Goal: Find contact information: Find contact information

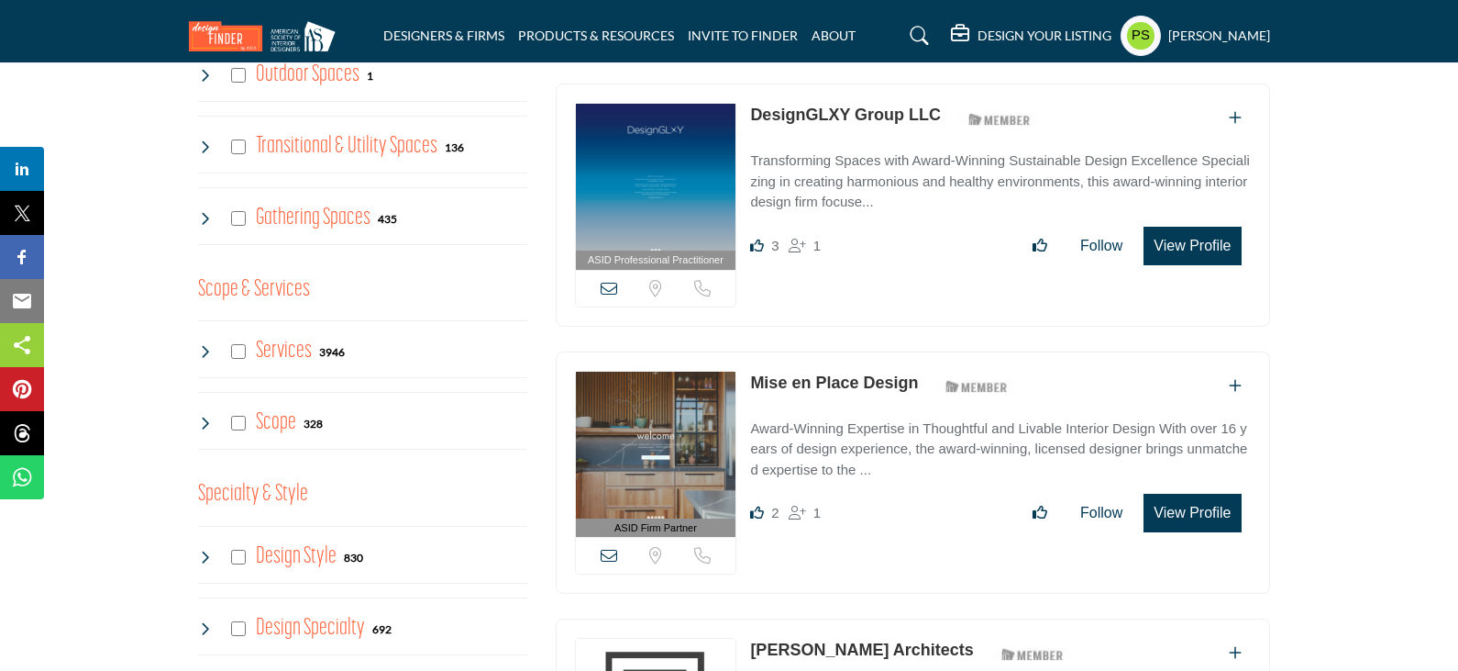
scroll to position [1284, 0]
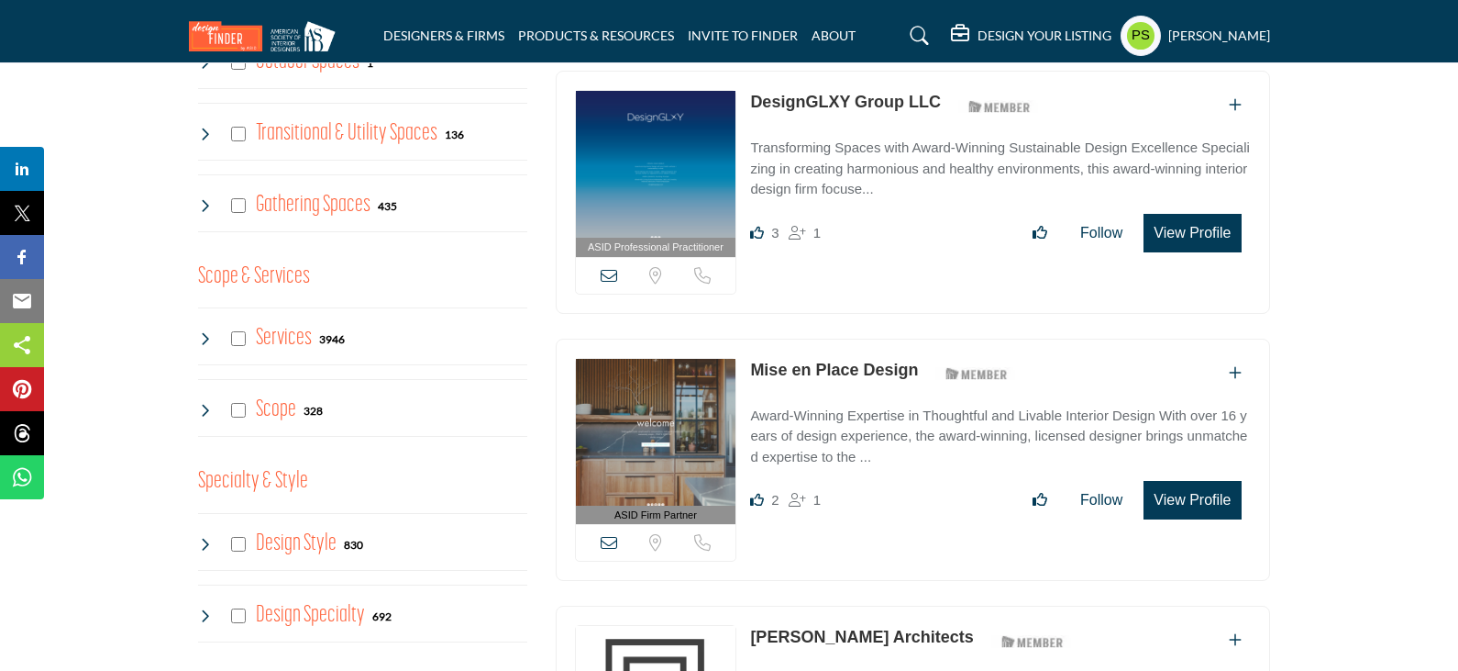
click at [208, 331] on icon at bounding box center [205, 338] width 15 height 15
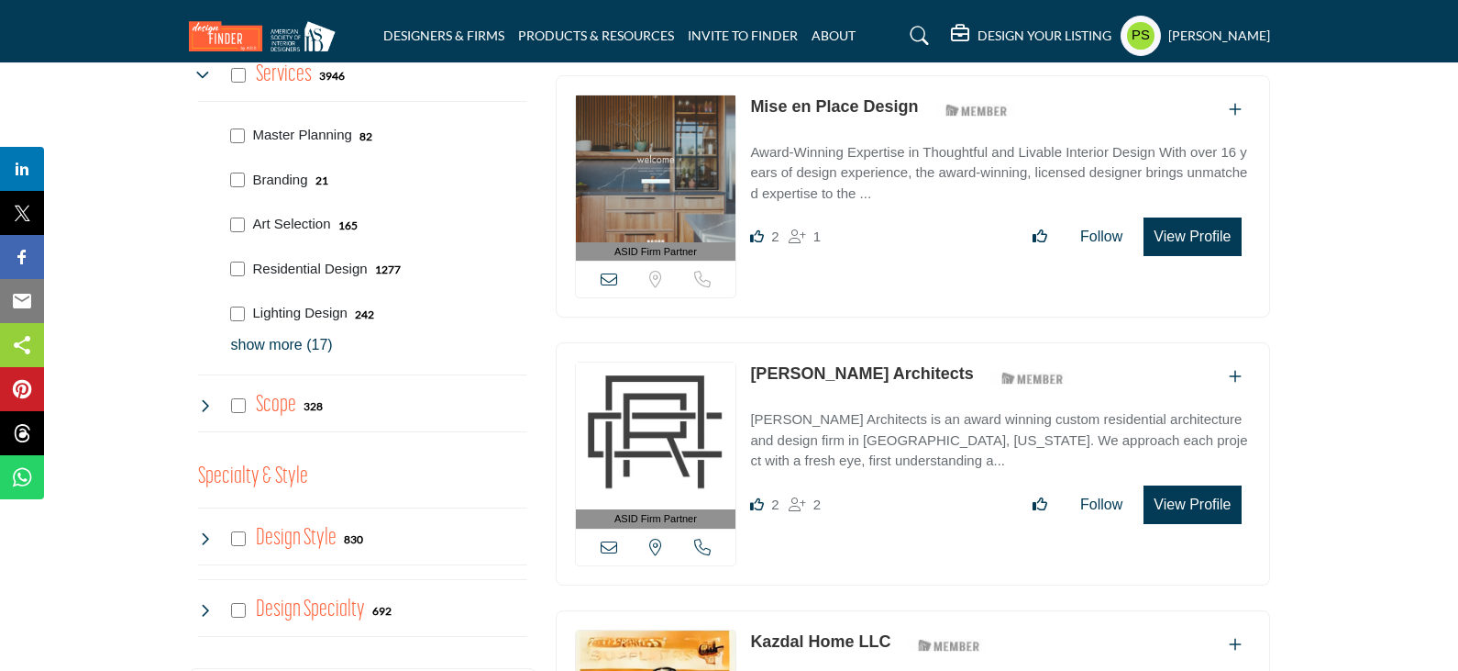
scroll to position [1651, 0]
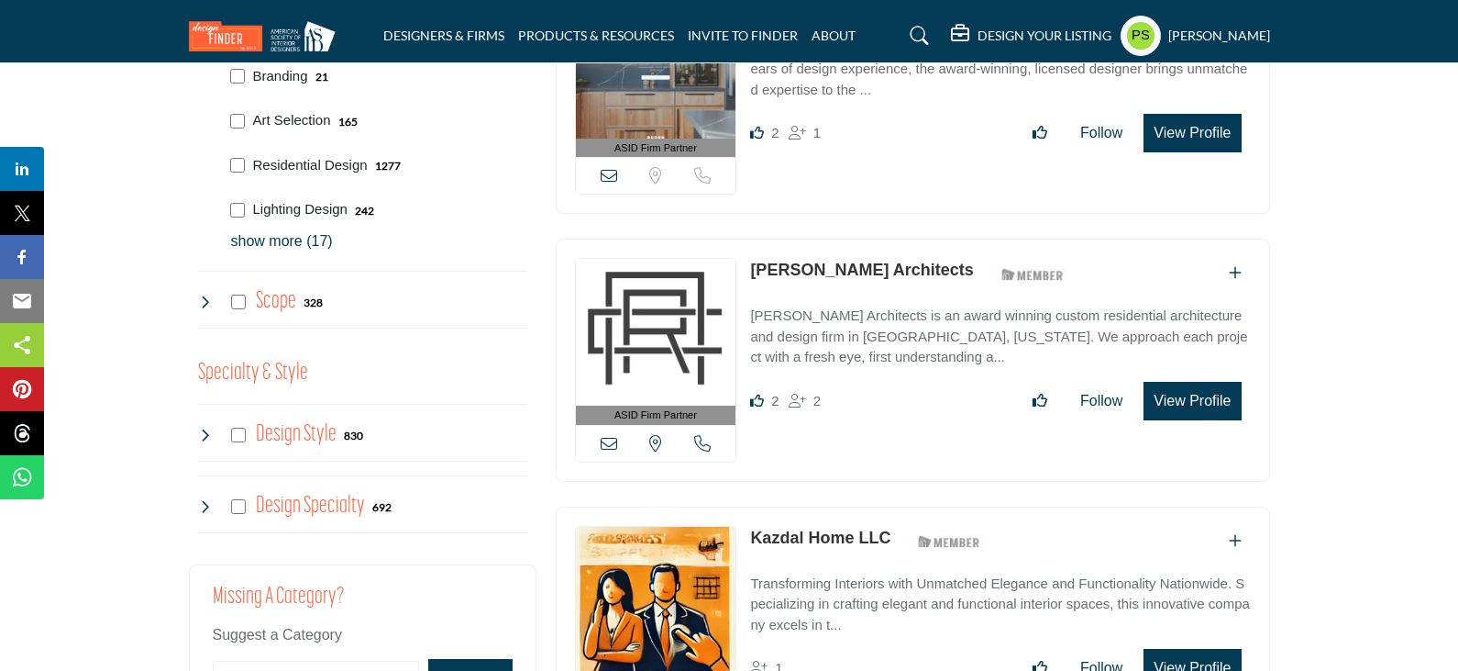
click at [281, 230] on p "show more (17)" at bounding box center [379, 241] width 296 height 22
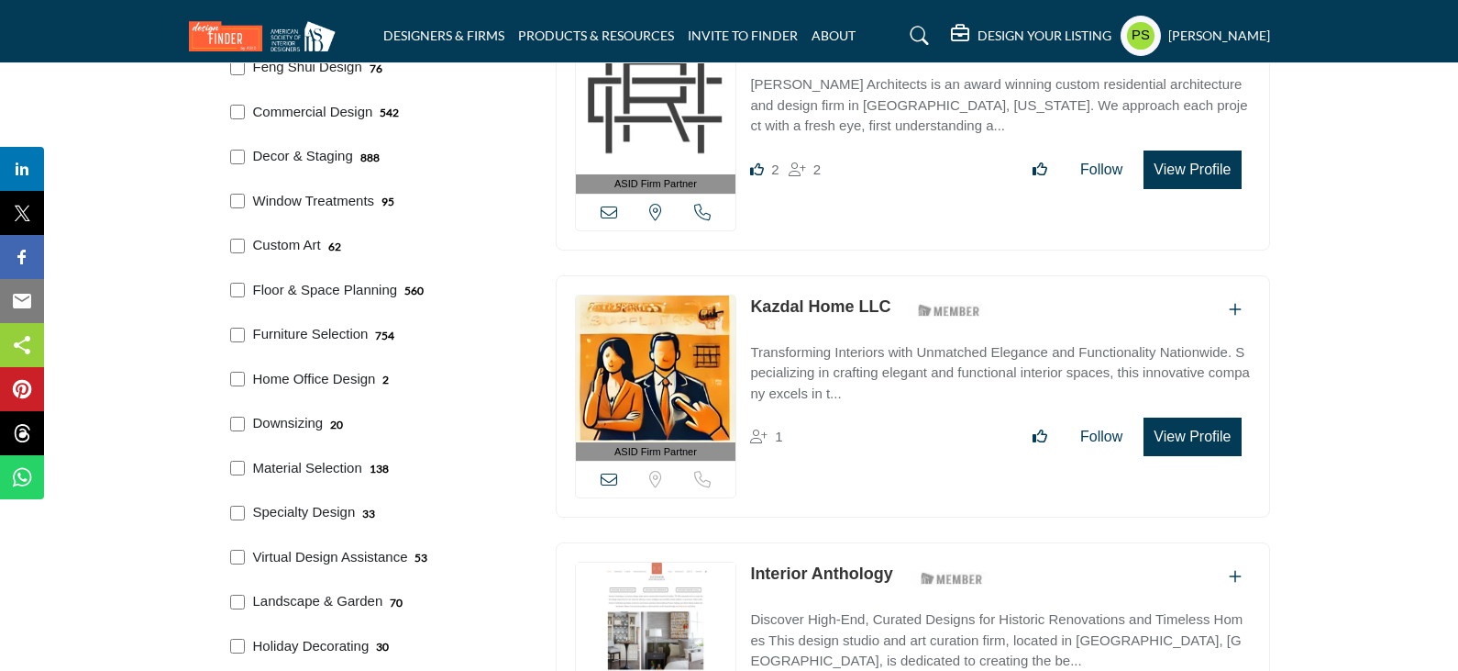
scroll to position [1926, 0]
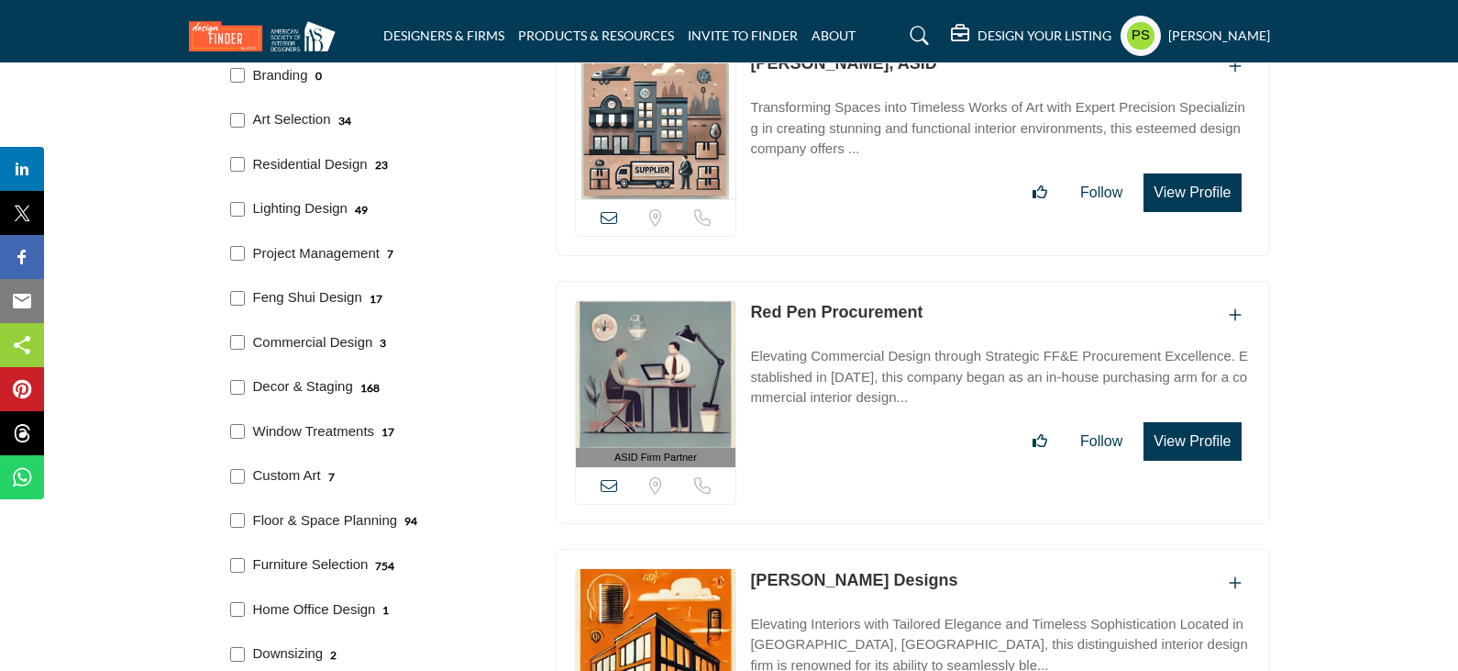
scroll to position [1743, 0]
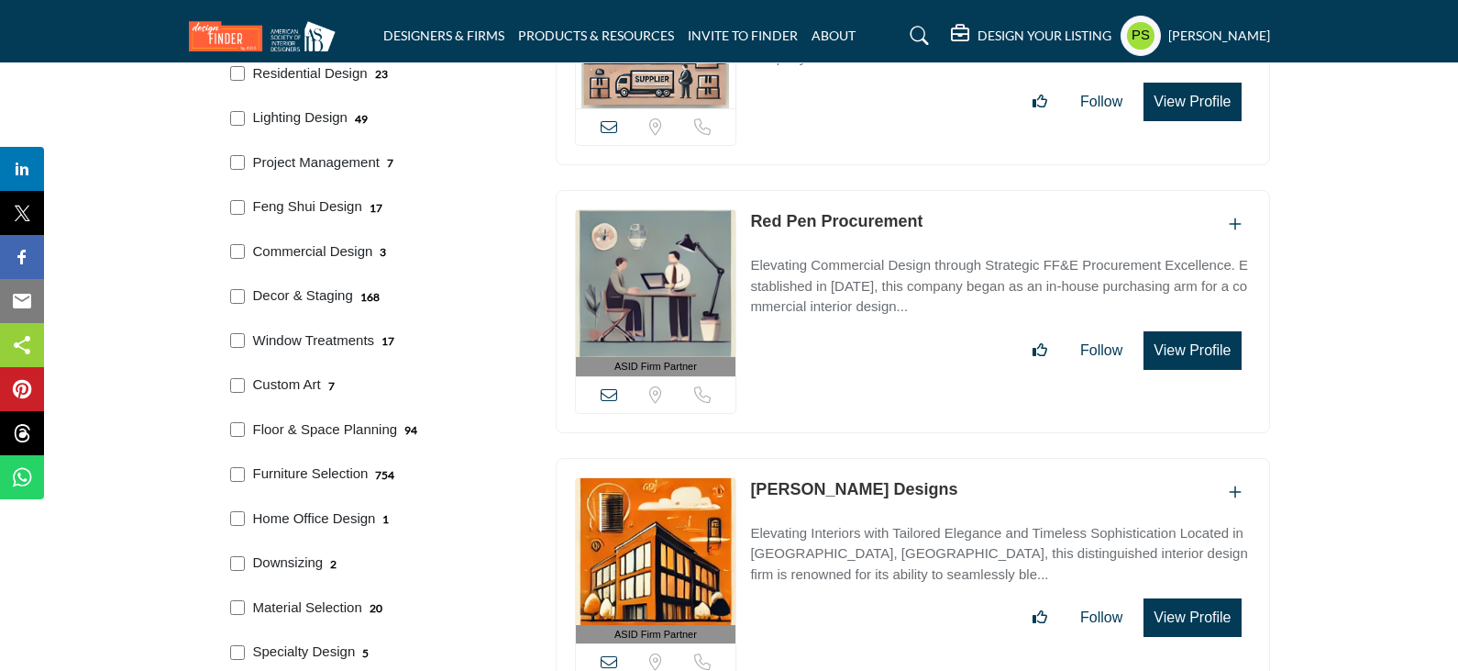
drag, startPoint x: 743, startPoint y: 439, endPoint x: 815, endPoint y: 454, distance: 73.9
click at [815, 458] on div "ASID Firm Partner ASID Firm Partners are design companies with ASID-qualified i…" at bounding box center [913, 579] width 715 height 243
copy div "View email address of this listing Sorry, but we don't have a location for this…"
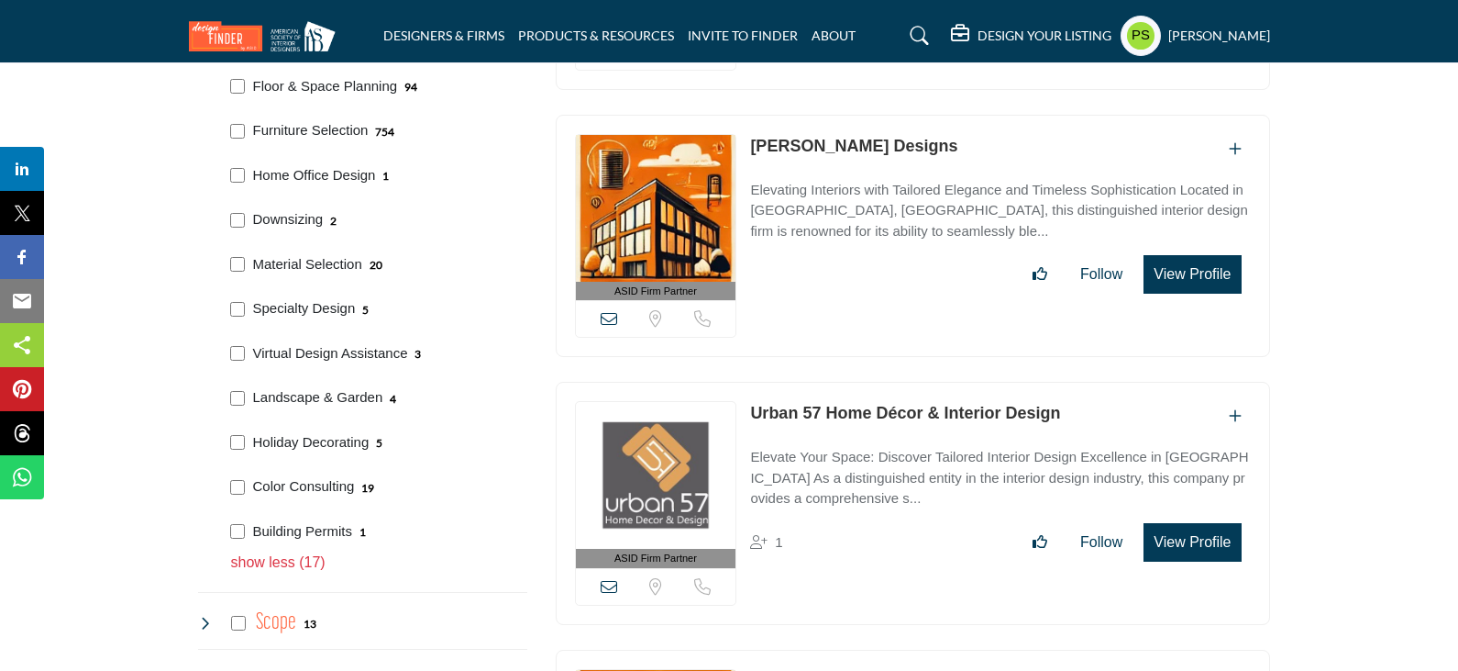
scroll to position [1926, 0]
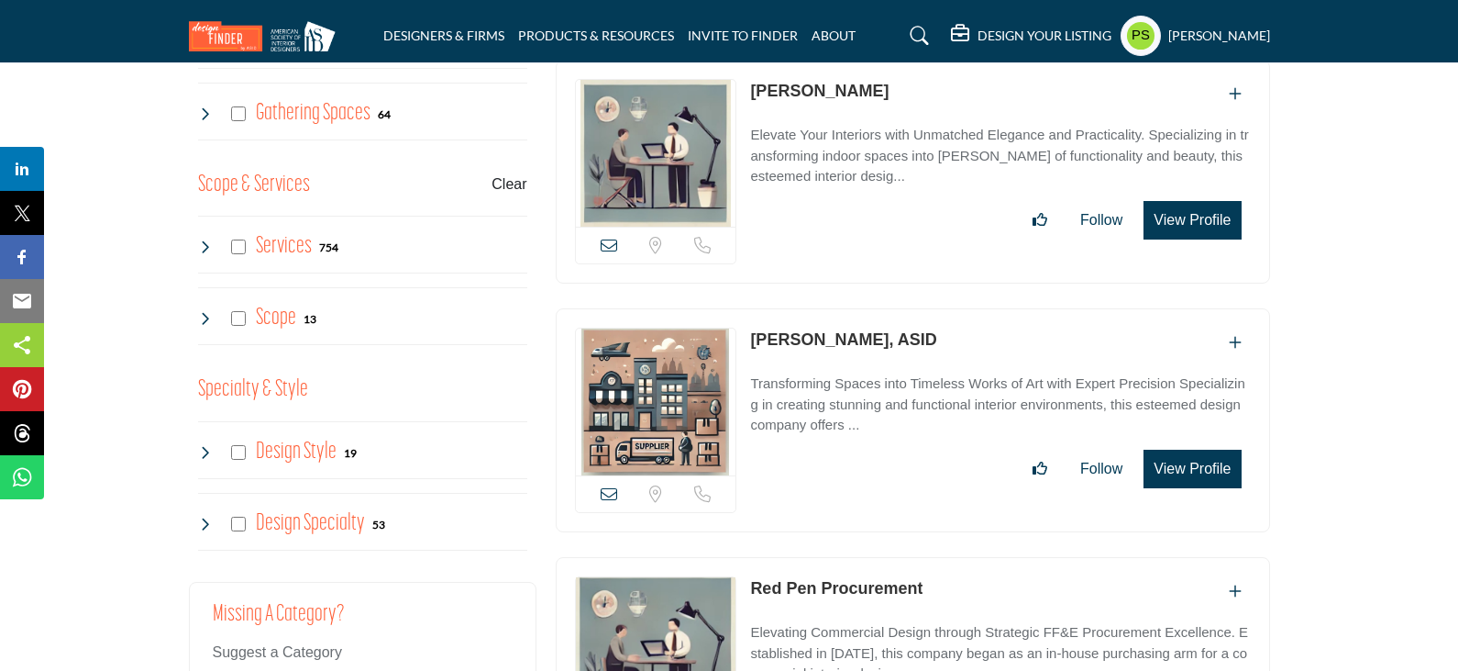
scroll to position [1379, 0]
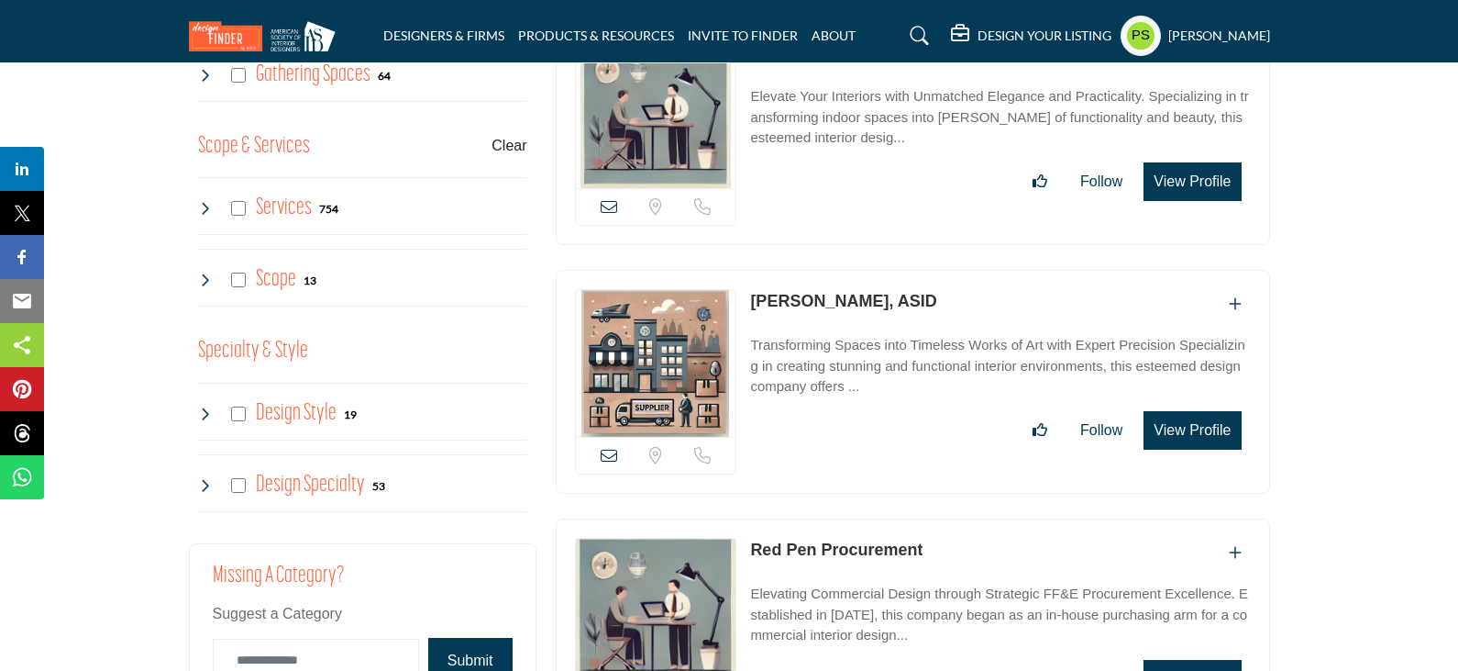
scroll to position [1379, 0]
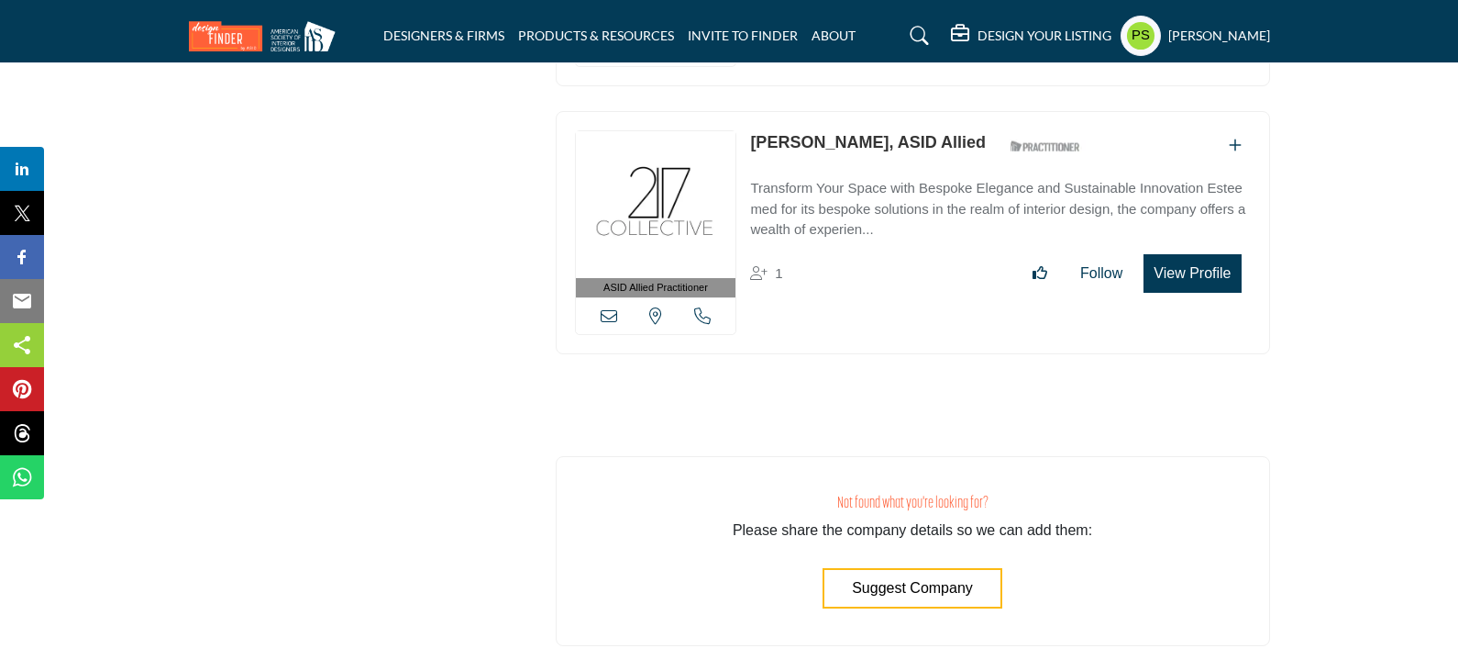
scroll to position [67437, 0]
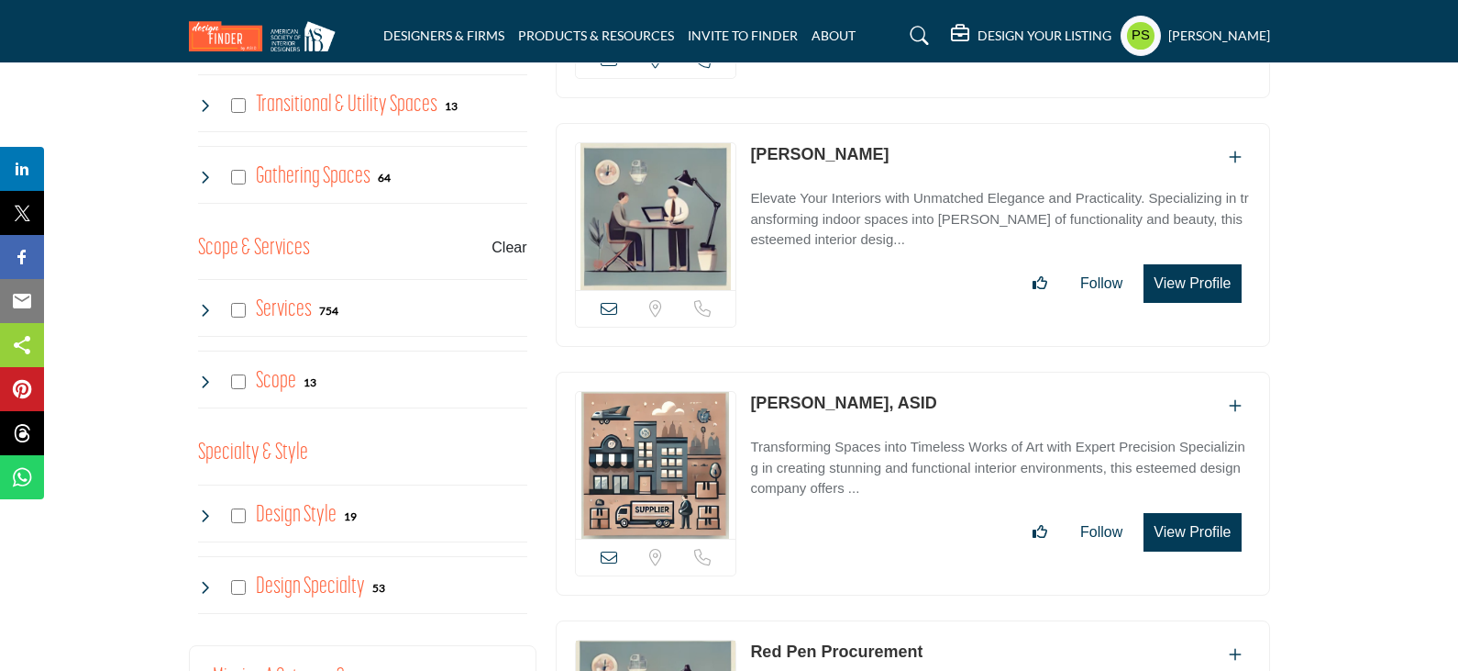
scroll to position [1284, 0]
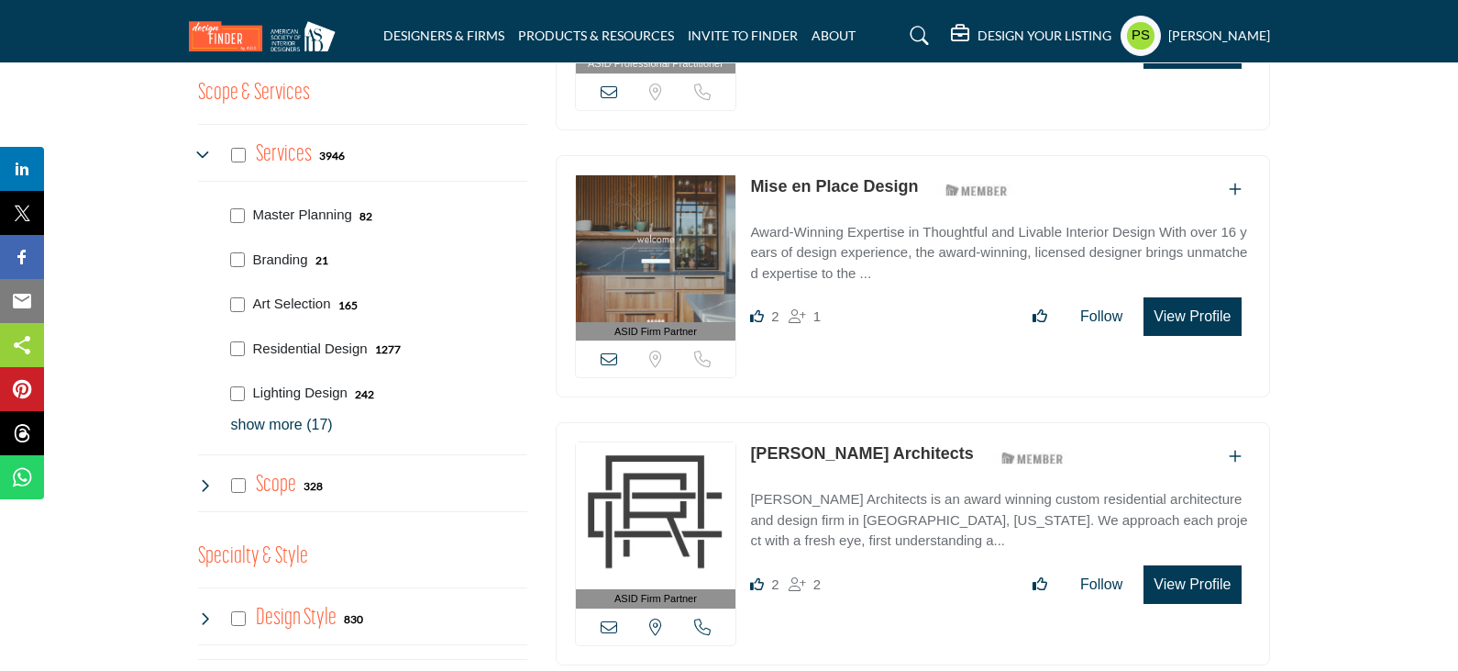
scroll to position [1559, 0]
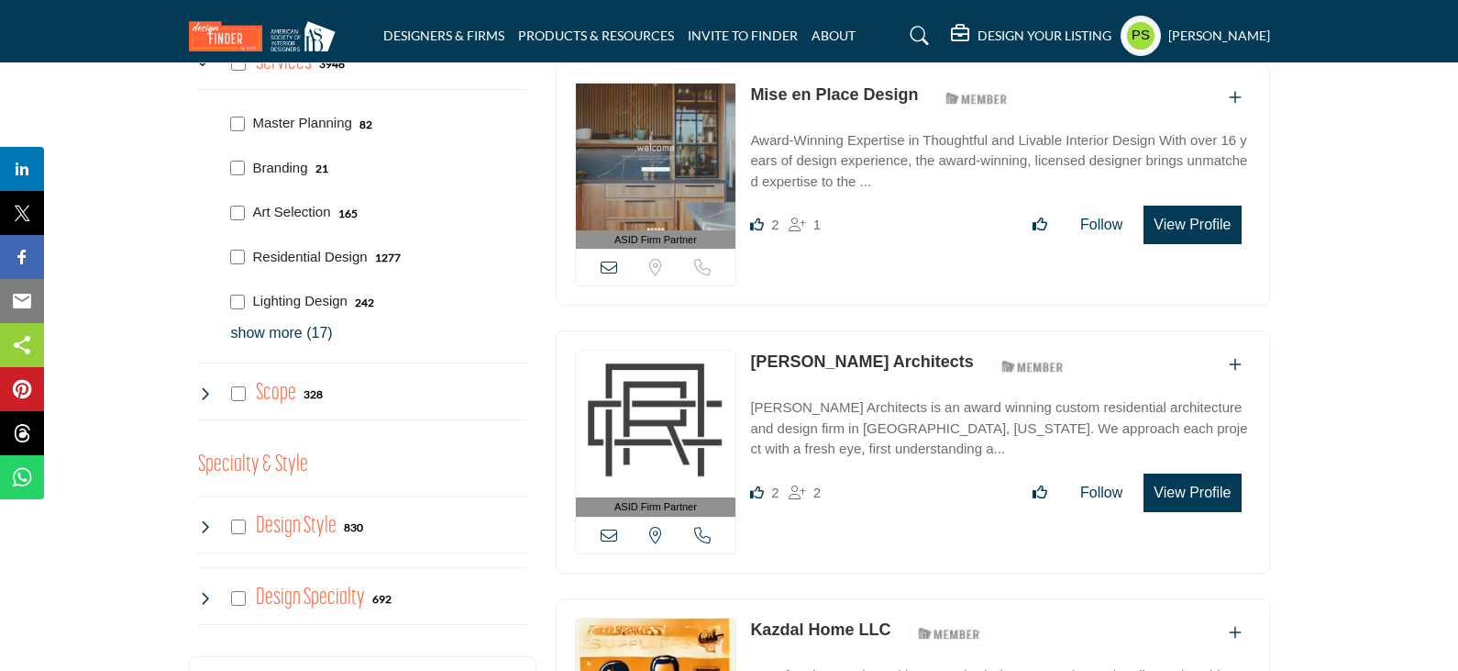
click at [291, 322] on p "show more (17)" at bounding box center [379, 333] width 296 height 22
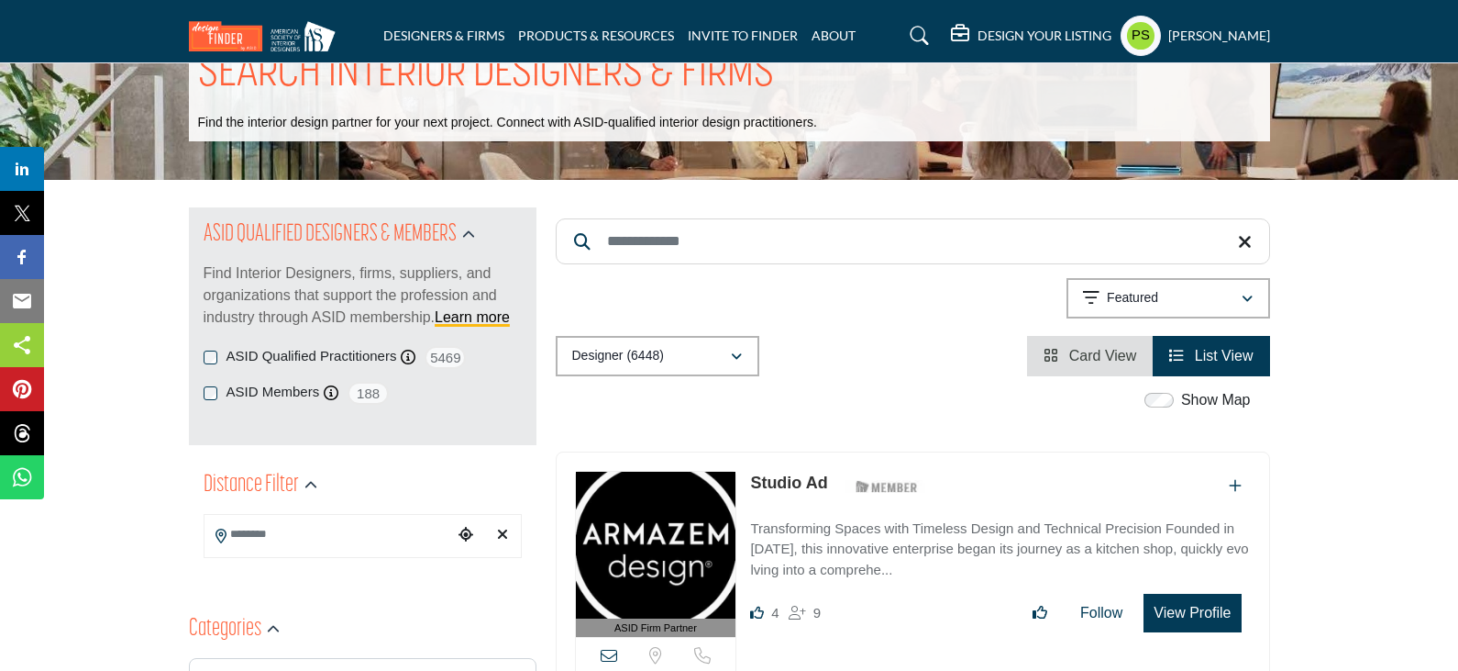
scroll to position [0, 0]
